Goal: Task Accomplishment & Management: Use online tool/utility

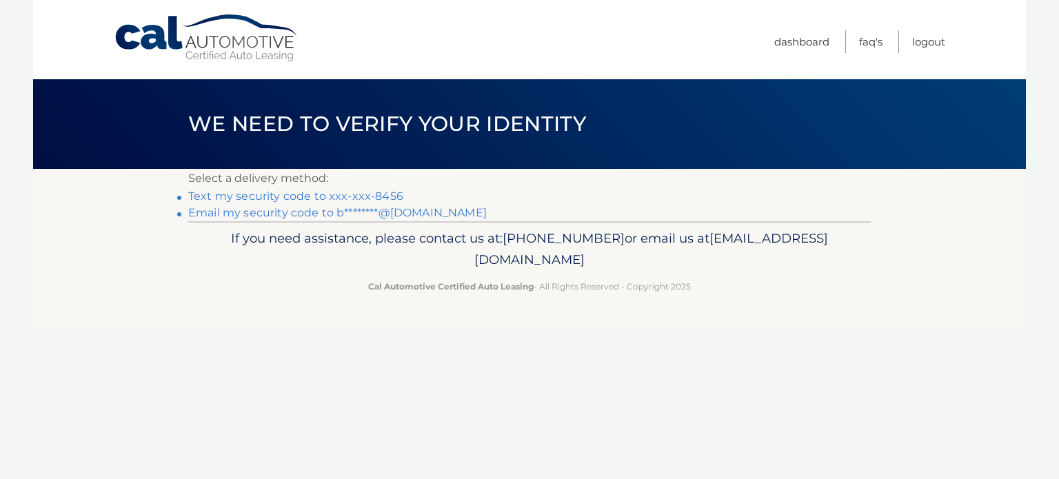
click at [1055, 255] on body "Cal Automotive Menu Dashboard FAQ's Logout" at bounding box center [529, 239] width 1059 height 479
click at [1055, 254] on body "Cal Automotive Menu Dashboard FAQ's Logout" at bounding box center [529, 239] width 1059 height 479
click at [371, 196] on link "Text my security code to xxx-xxx-8456" at bounding box center [295, 196] width 215 height 13
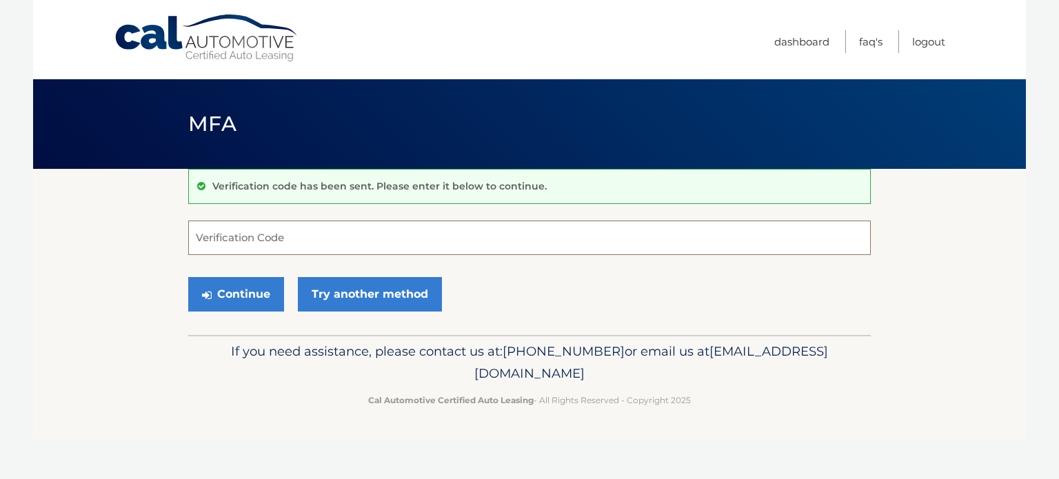
click at [237, 224] on input "Verification Code" at bounding box center [529, 238] width 683 height 34
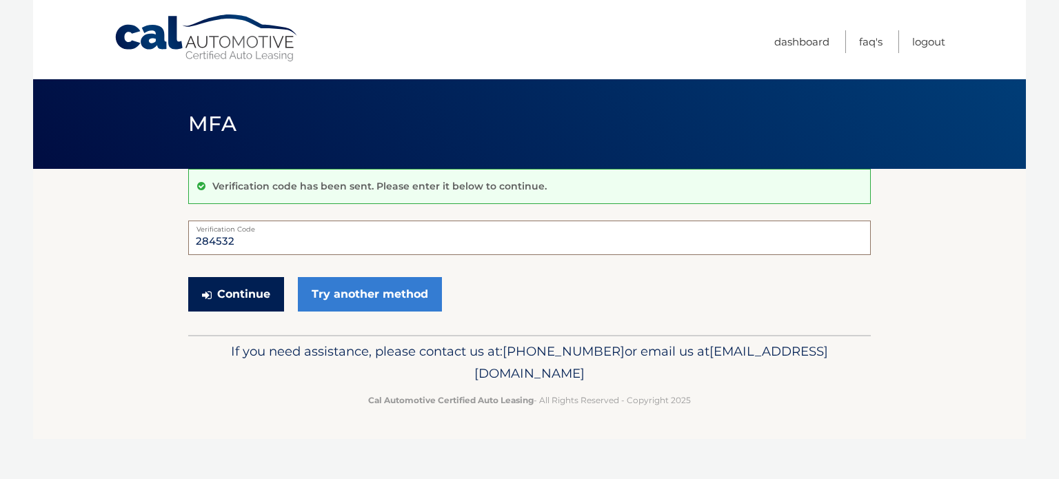
type input "284532"
click at [221, 301] on button "Continue" at bounding box center [236, 294] width 96 height 34
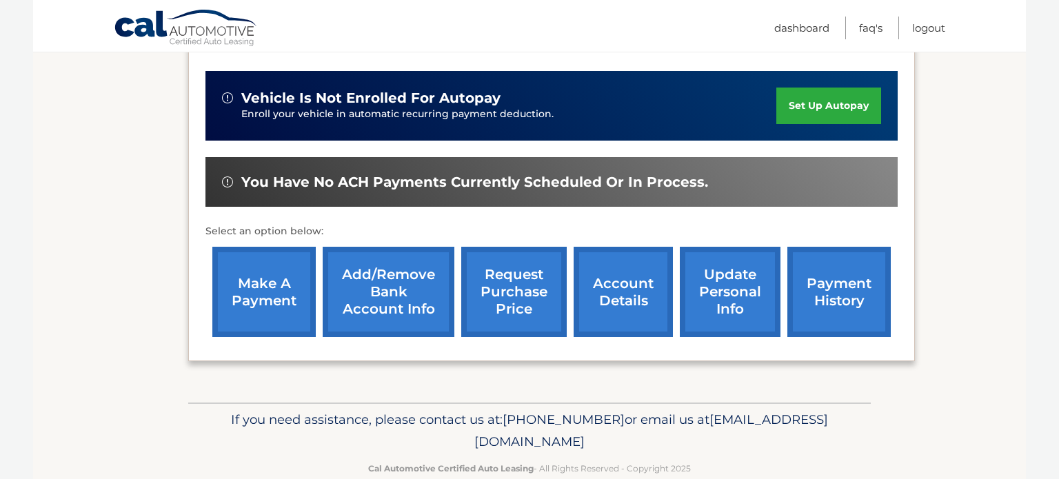
scroll to position [355, 0]
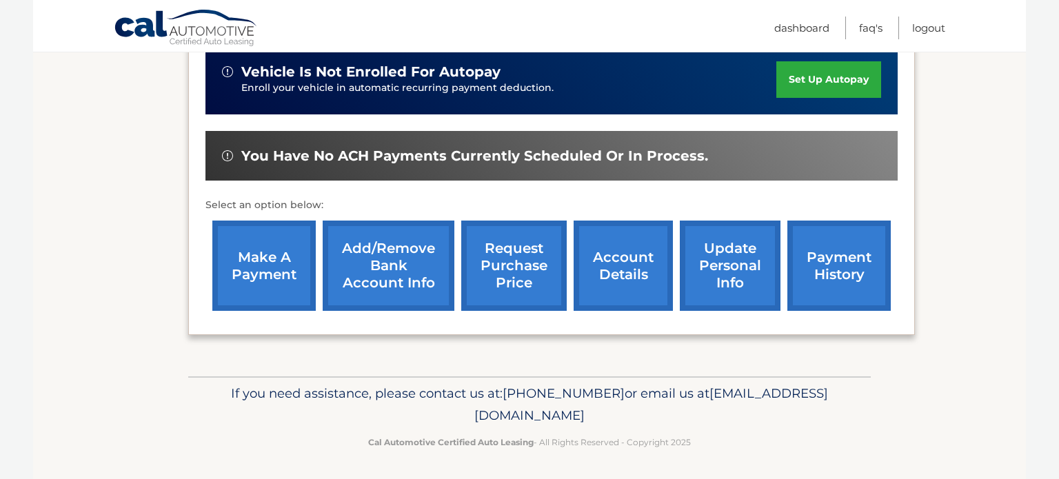
click at [231, 231] on link "make a payment" at bounding box center [263, 266] width 103 height 90
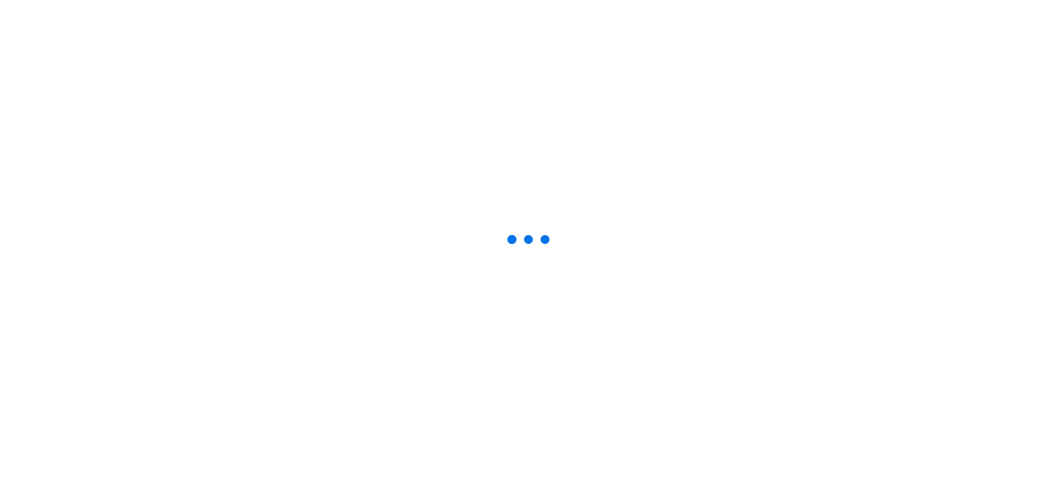
select select "MzFiYzVmMjQtNzU4Mi00Y2VhLWE0MmItM2NiYjAyM2JjMDMw"
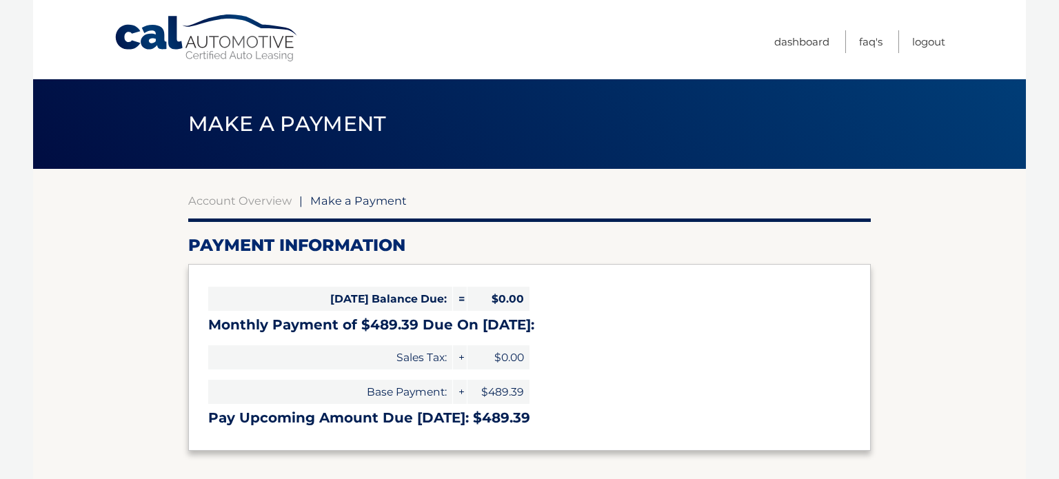
click at [571, 326] on h3 "Monthly Payment of $489.39 Due On [DATE]:" at bounding box center [529, 325] width 643 height 17
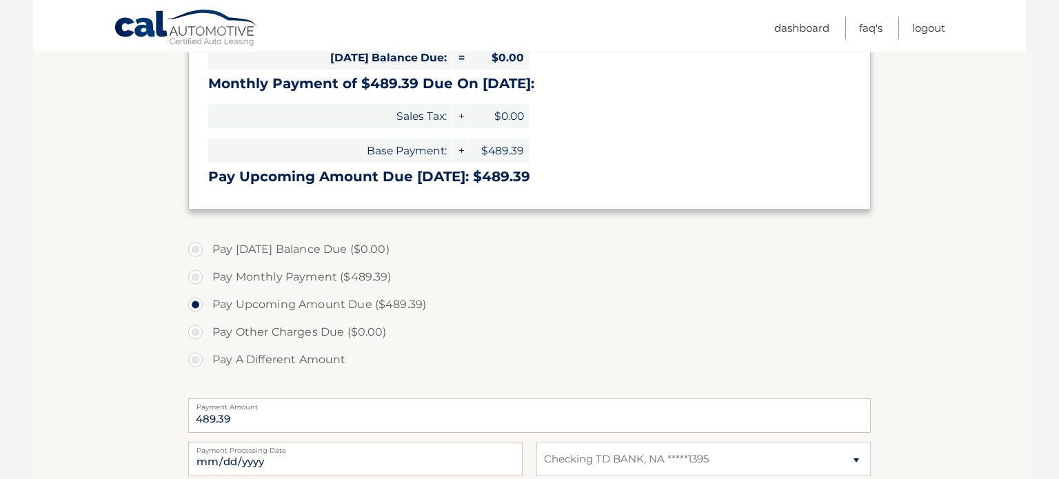
scroll to position [248, 0]
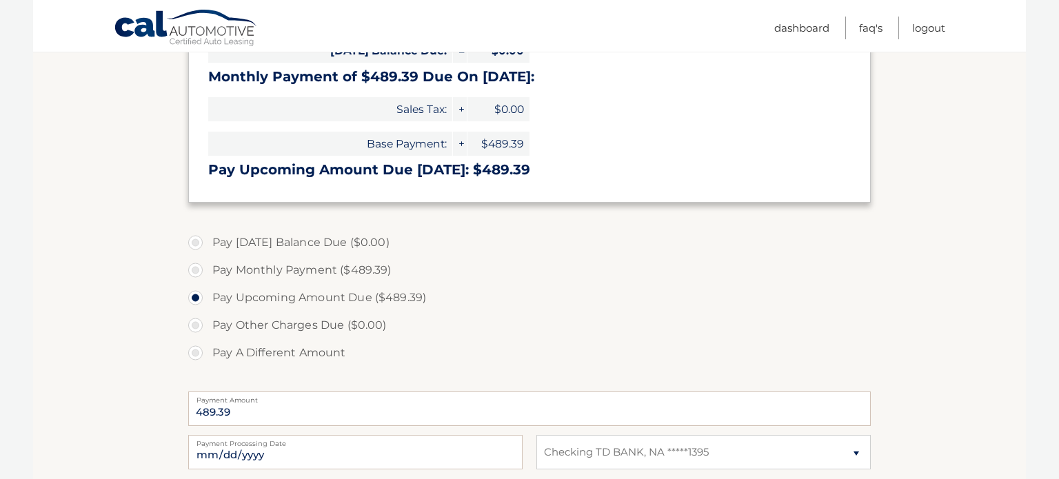
click at [605, 249] on label "Pay Today's Balance Due ($0.00)" at bounding box center [529, 243] width 683 height 28
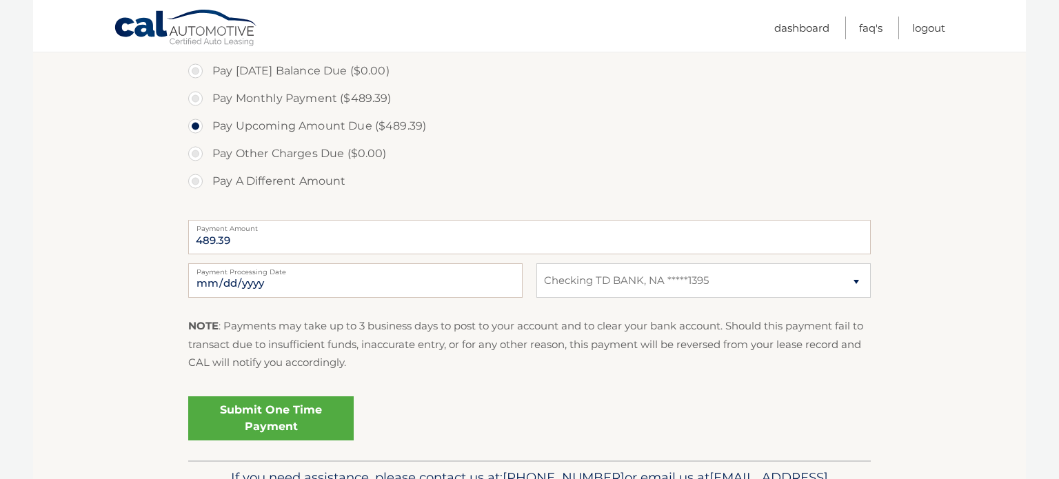
scroll to position [422, 0]
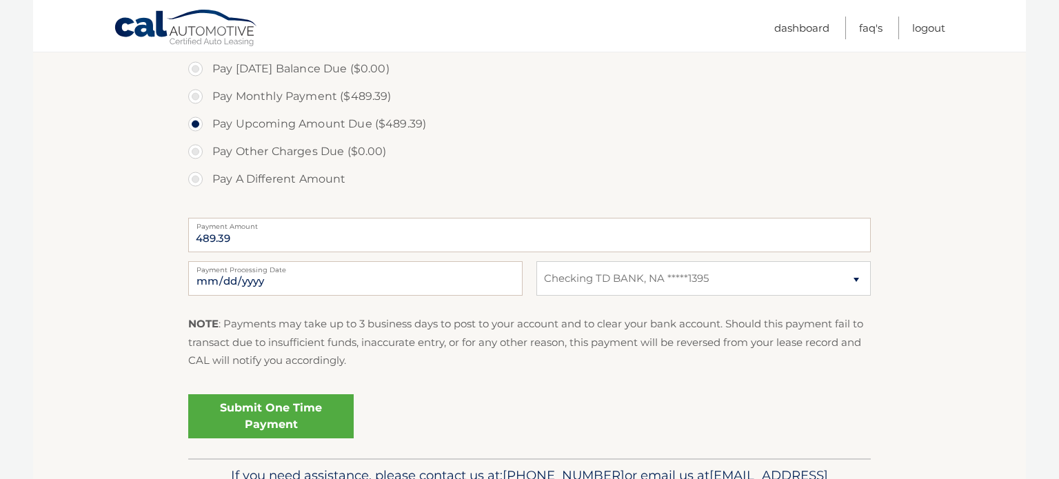
click at [277, 406] on link "Submit One Time Payment" at bounding box center [271, 417] width 166 height 44
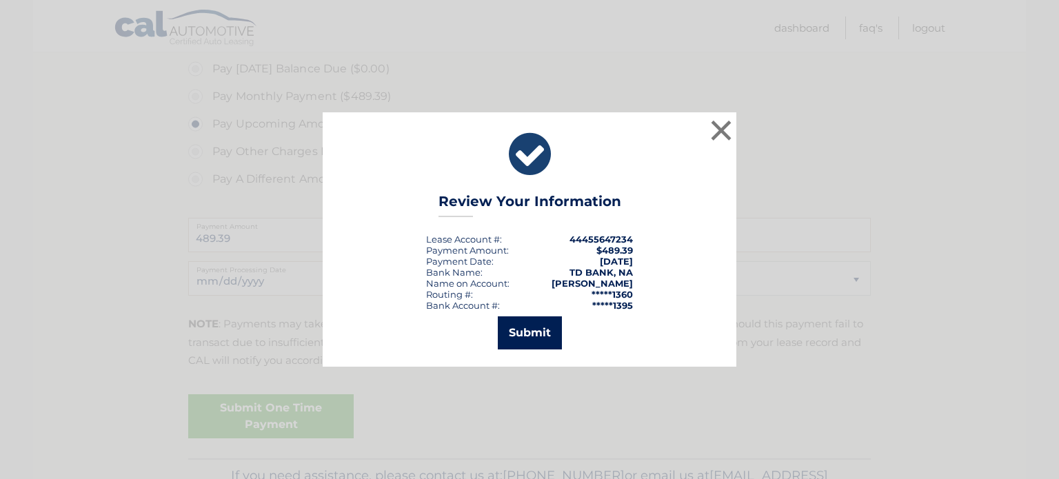
click at [534, 323] on button "Submit" at bounding box center [530, 333] width 64 height 33
